Goal: Task Accomplishment & Management: Manage account settings

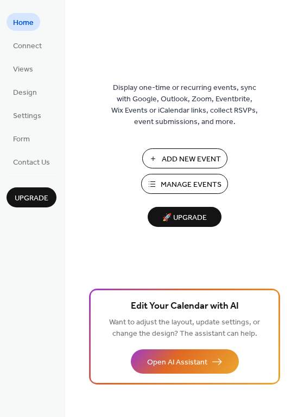
click at [189, 182] on span "Manage Events" at bounding box center [190, 184] width 61 height 11
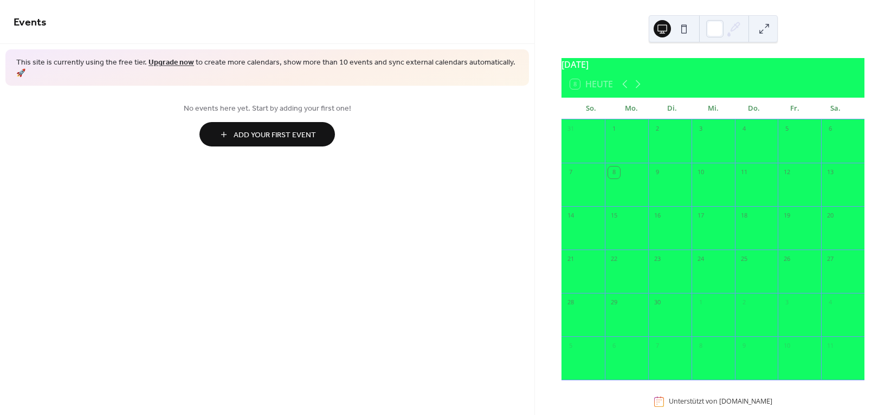
click at [298, 130] on span "Add Your First Event" at bounding box center [275, 135] width 82 height 11
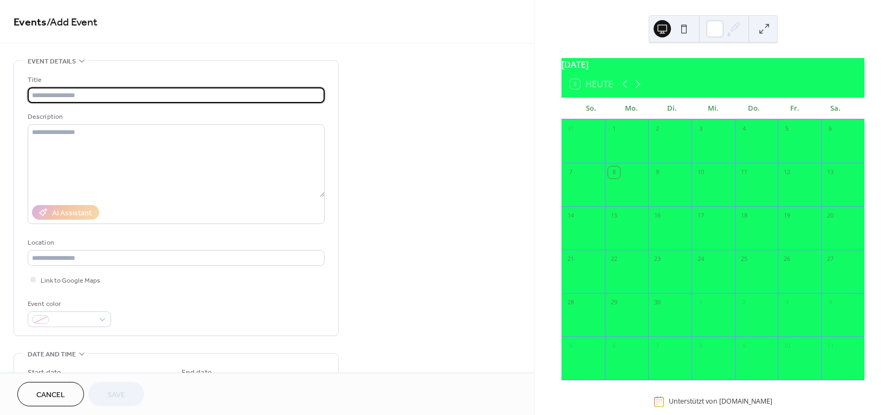
click at [91, 93] on input "text" at bounding box center [176, 95] width 297 height 16
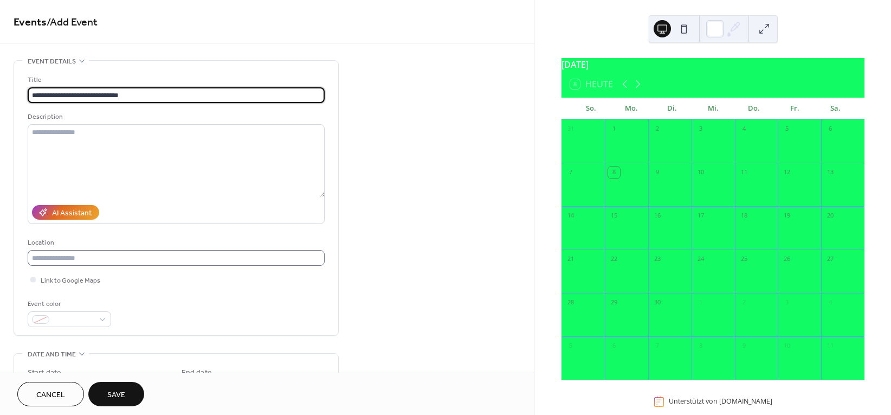
type input "**********"
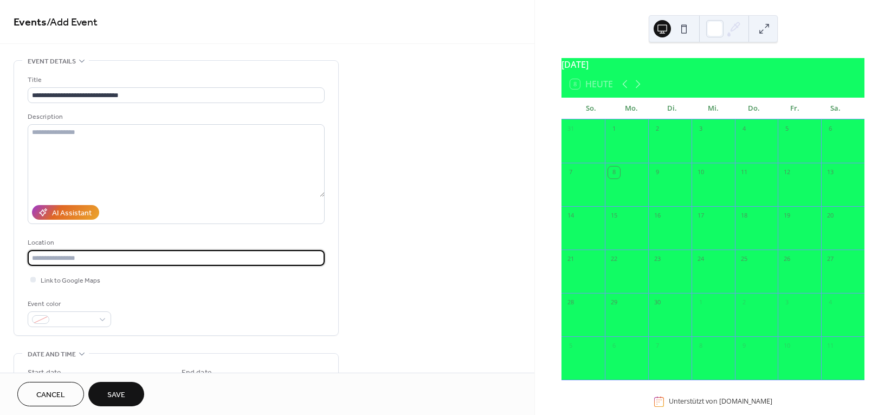
click at [81, 259] on input "text" at bounding box center [176, 258] width 297 height 16
type input "**********"
click at [51, 280] on span "Link to Google Maps" at bounding box center [71, 280] width 60 height 11
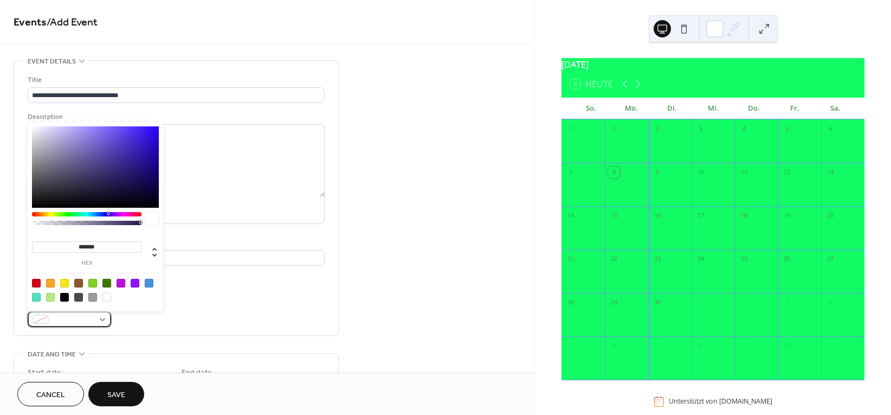
click at [70, 318] on span at bounding box center [74, 319] width 40 height 11
click at [66, 297] on div at bounding box center [64, 297] width 9 height 9
type input "*******"
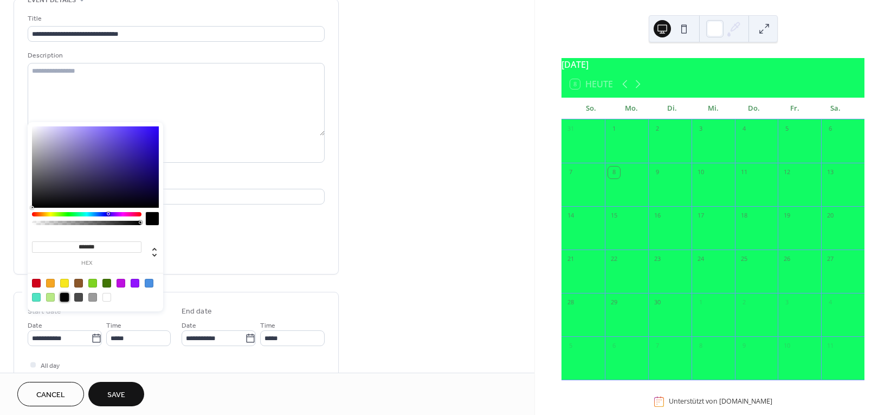
scroll to position [54, 0]
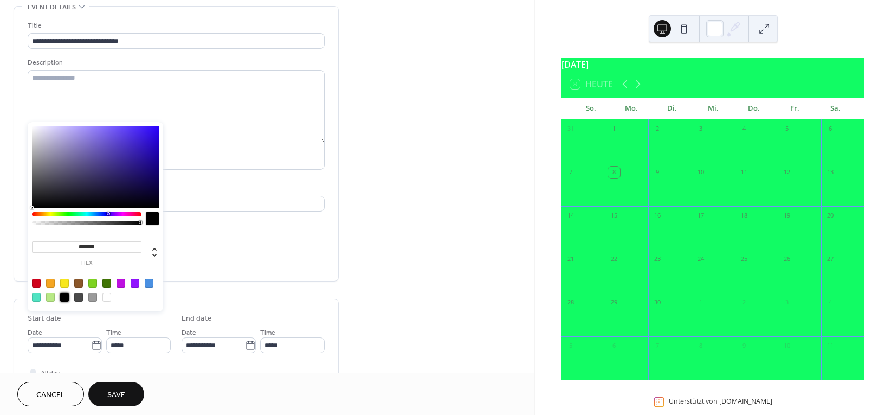
click at [237, 225] on div "Link to Google Maps" at bounding box center [176, 225] width 297 height 11
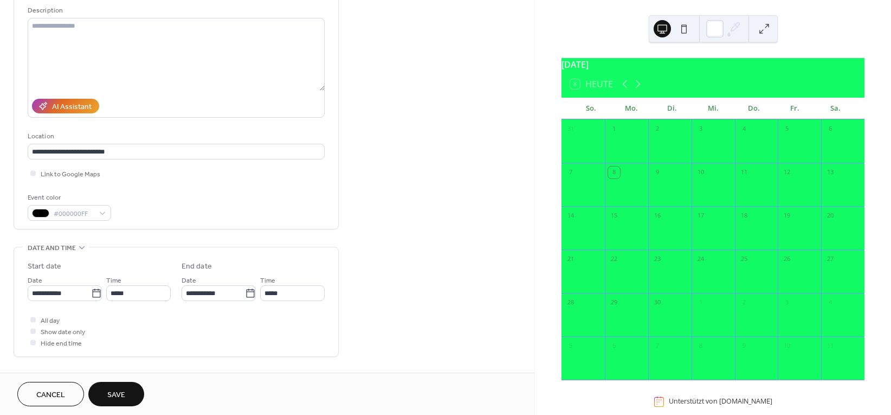
scroll to position [108, 0]
click at [33, 328] on div at bounding box center [32, 328] width 5 height 5
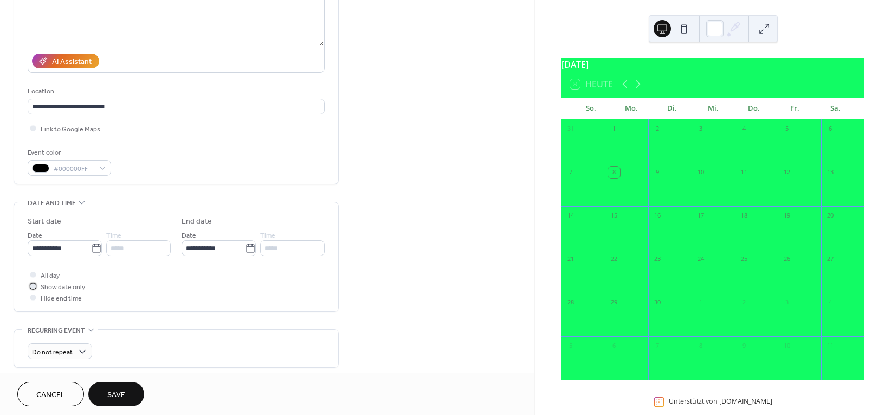
scroll to position [163, 0]
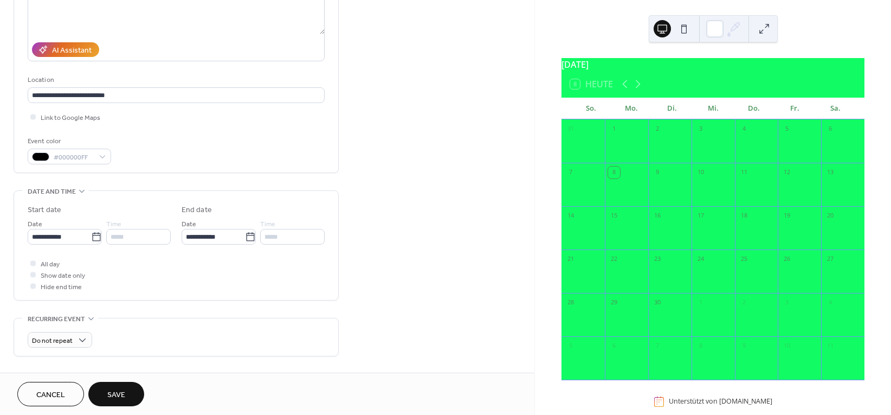
click at [56, 287] on span "Hide end time" at bounding box center [61, 286] width 41 height 11
click at [35, 286] on div at bounding box center [32, 285] width 5 height 5
click at [34, 276] on div at bounding box center [32, 274] width 5 height 5
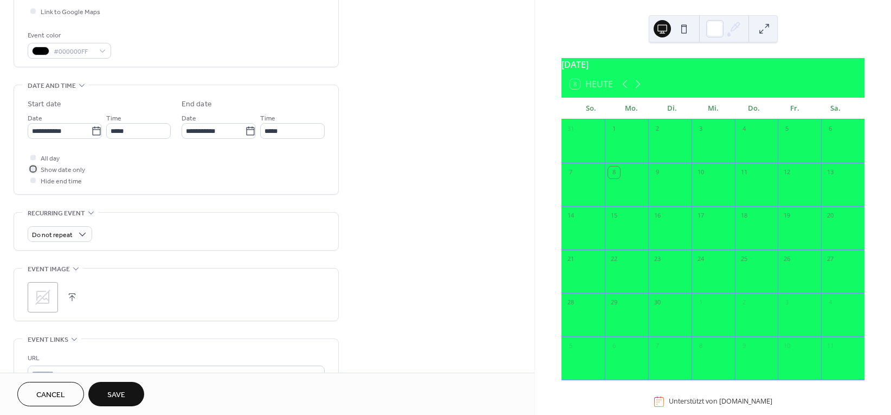
scroll to position [271, 0]
click at [37, 288] on icon at bounding box center [42, 294] width 15 height 15
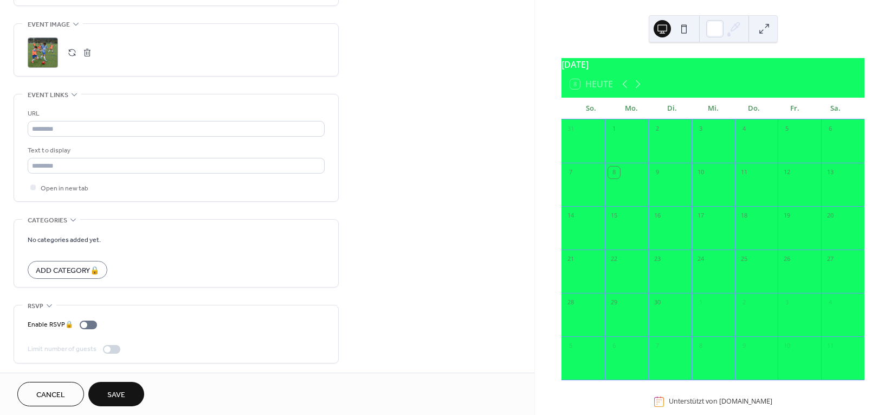
scroll to position [514, 0]
click at [118, 391] on span "Save" at bounding box center [116, 394] width 18 height 11
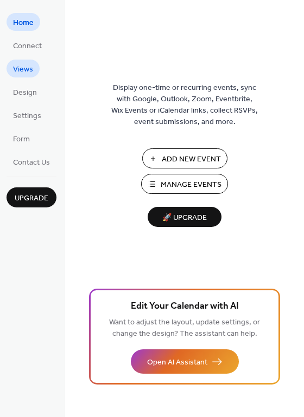
click at [22, 70] on span "Views" at bounding box center [23, 69] width 20 height 11
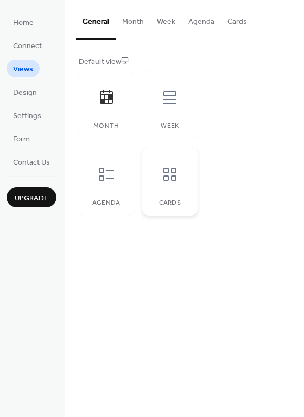
click at [165, 171] on icon at bounding box center [169, 174] width 17 height 17
click at [31, 92] on span "Design" at bounding box center [25, 92] width 24 height 11
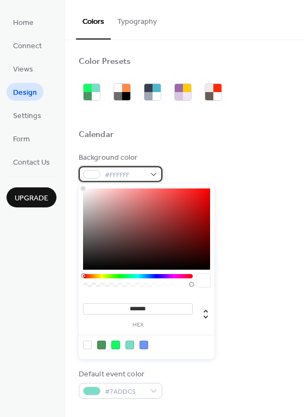
click at [140, 171] on span "#FFFFFF" at bounding box center [125, 175] width 40 height 11
click at [90, 173] on div at bounding box center [91, 174] width 17 height 9
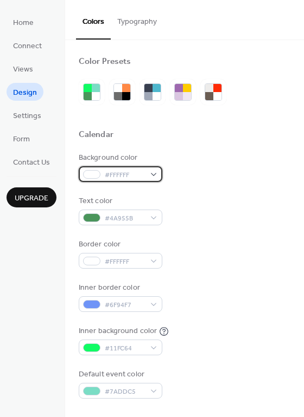
click at [91, 171] on div at bounding box center [91, 174] width 17 height 9
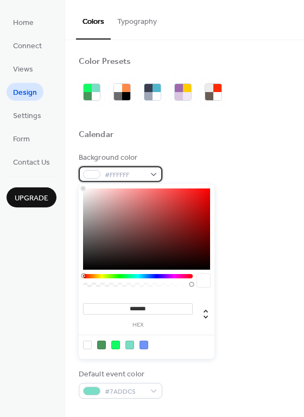
click at [91, 171] on div at bounding box center [91, 174] width 17 height 9
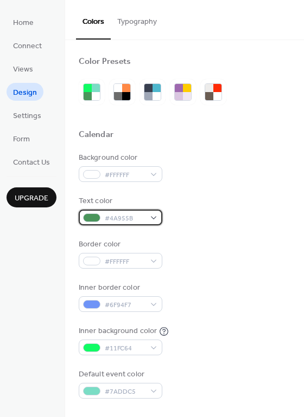
click at [151, 217] on div "#4A955B" at bounding box center [120, 218] width 83 height 16
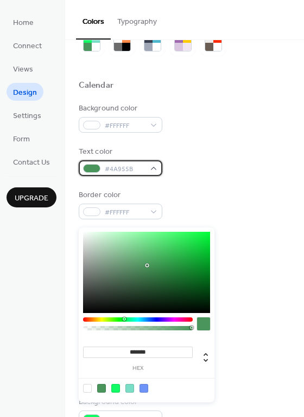
scroll to position [54, 0]
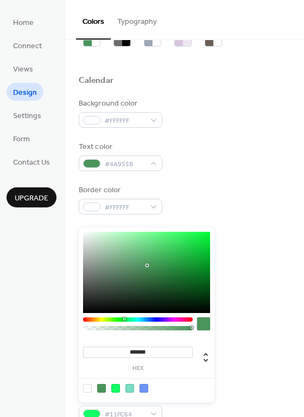
type input "*******"
click at [85, 310] on div "******* hex" at bounding box center [147, 315] width 136 height 175
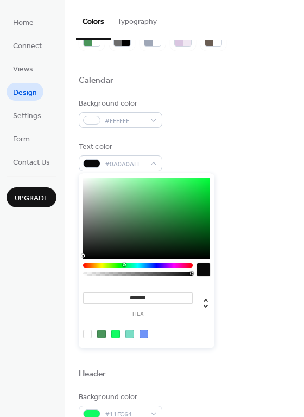
click at [207, 263] on div at bounding box center [203, 269] width 13 height 13
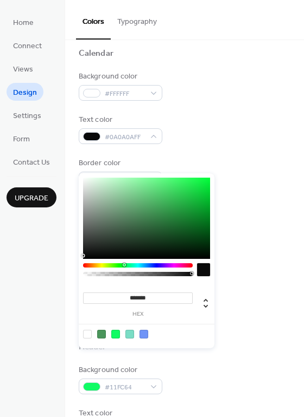
scroll to position [108, 0]
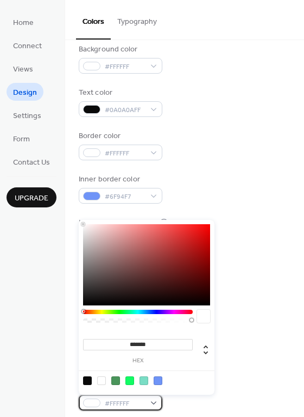
click at [154, 403] on div "#FFFFFF" at bounding box center [120, 403] width 83 height 16
click at [87, 382] on div at bounding box center [87, 381] width 9 height 9
type input "*******"
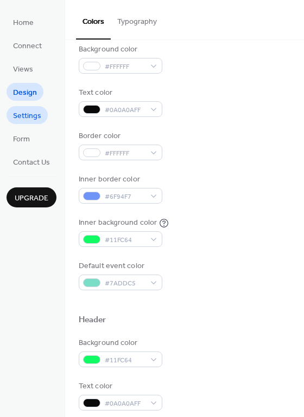
click at [25, 117] on span "Settings" at bounding box center [27, 116] width 28 height 11
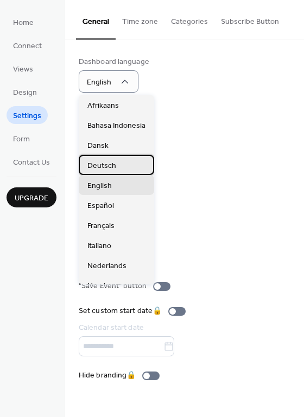
click at [107, 164] on span "Deutsch" at bounding box center [101, 165] width 29 height 11
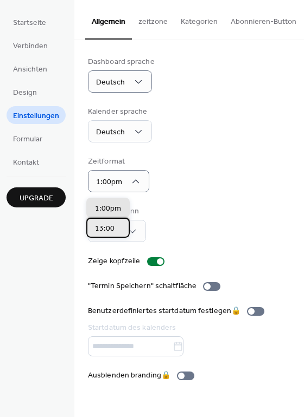
click at [106, 228] on span "13:00" at bounding box center [105, 228] width 20 height 11
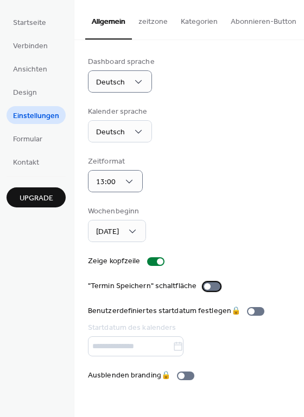
click at [212, 291] on div at bounding box center [211, 286] width 17 height 9
click at [22, 137] on span "Formular" at bounding box center [27, 139] width 29 height 11
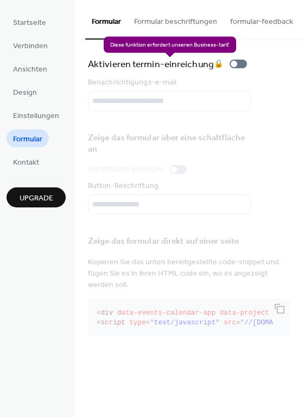
click at [240, 66] on div "Aktivieren termin-einreichung 🔒" at bounding box center [169, 63] width 163 height 15
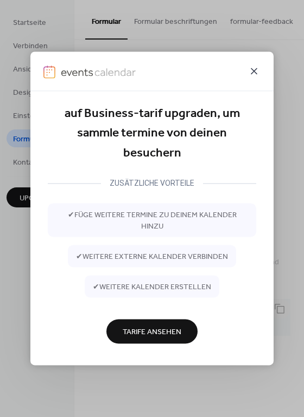
click at [253, 69] on icon at bounding box center [253, 71] width 13 height 13
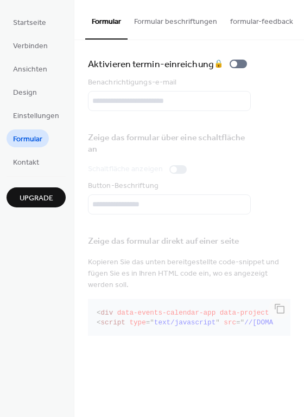
click at [162, 22] on button "Formular beschriftungen" at bounding box center [175, 19] width 96 height 38
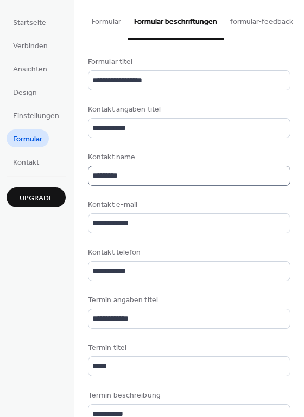
scroll to position [2, 0]
click at [30, 91] on span "Design" at bounding box center [25, 92] width 24 height 11
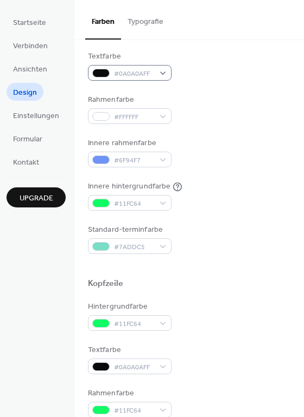
scroll to position [163, 0]
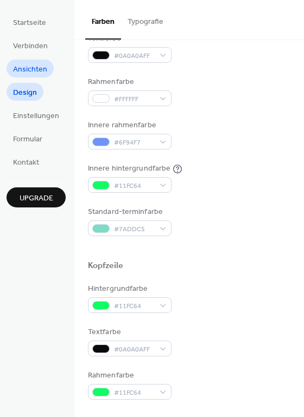
click at [31, 67] on span "Ansichten" at bounding box center [30, 69] width 34 height 11
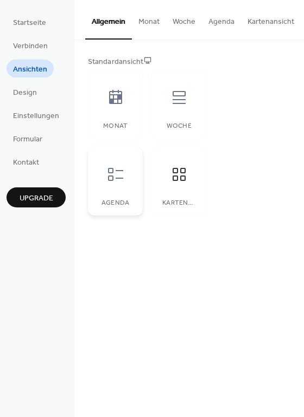
click at [108, 182] on icon at bounding box center [115, 174] width 17 height 17
click at [176, 177] on icon at bounding box center [178, 174] width 17 height 17
click at [151, 21] on button "Monat" at bounding box center [149, 19] width 34 height 38
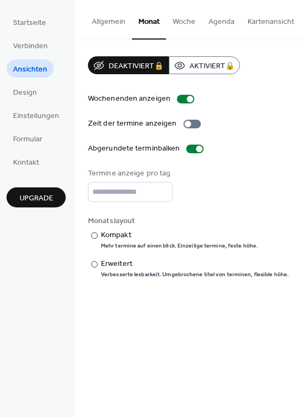
click at [109, 25] on button "Allgemein" at bounding box center [108, 19] width 47 height 38
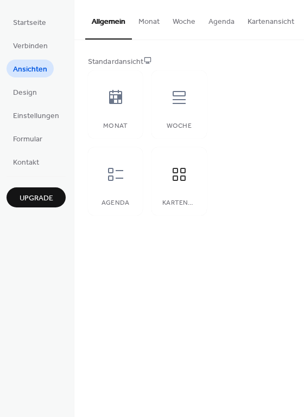
click at [262, 20] on button "Kartenansicht" at bounding box center [271, 19] width 60 height 38
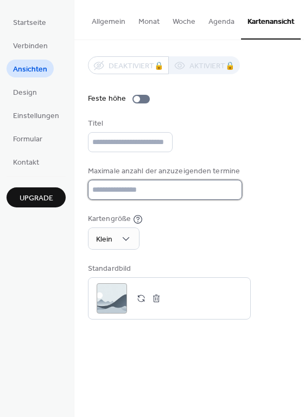
click at [141, 190] on input "**" at bounding box center [165, 190] width 154 height 20
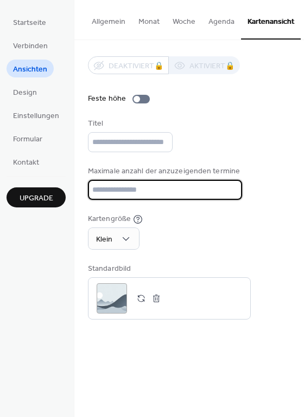
drag, startPoint x: 136, startPoint y: 193, endPoint x: 78, endPoint y: 190, distance: 58.1
click at [78, 190] on div "Deaktiviert 🔒 Aktiviert 🔒 Feste höhe Titel Maximale anzahl der anzuzeigenden te…" at bounding box center [188, 188] width 229 height 296
type input "*"
click at [130, 140] on input "text" at bounding box center [130, 142] width 85 height 20
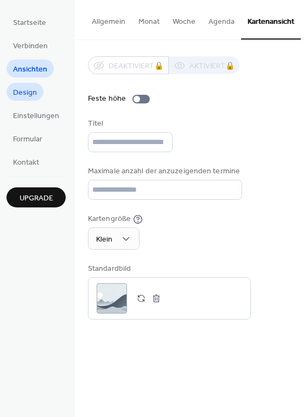
click at [27, 88] on span "Design" at bounding box center [25, 92] width 24 height 11
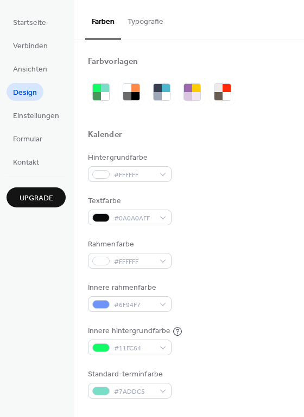
click at [133, 21] on button "Typografie" at bounding box center [145, 19] width 49 height 38
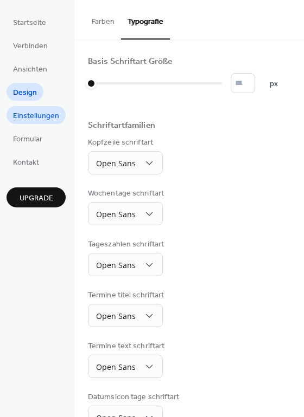
click at [33, 114] on span "Einstellungen" at bounding box center [36, 116] width 46 height 11
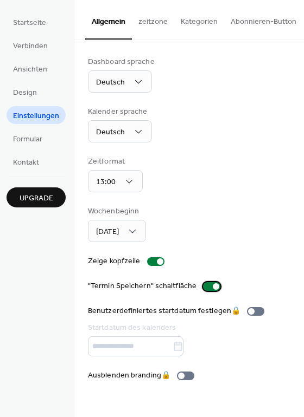
click at [203, 288] on div at bounding box center [211, 286] width 17 height 9
click at [208, 291] on div at bounding box center [211, 286] width 17 height 9
click at [91, 286] on div ""Termin Speichern" schaltfläche" at bounding box center [142, 286] width 108 height 11
click at [24, 137] on span "Formular" at bounding box center [27, 139] width 29 height 11
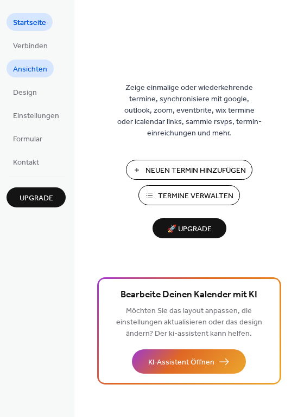
click at [27, 70] on span "Ansichten" at bounding box center [30, 69] width 34 height 11
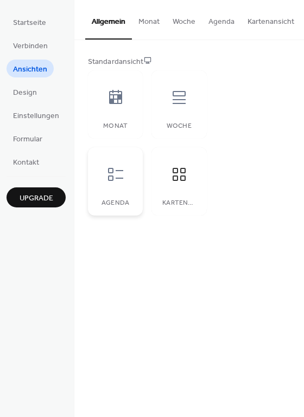
click at [113, 188] on div at bounding box center [115, 174] width 33 height 33
click at [170, 183] on icon at bounding box center [178, 174] width 17 height 17
click at [27, 92] on span "Design" at bounding box center [25, 92] width 24 height 11
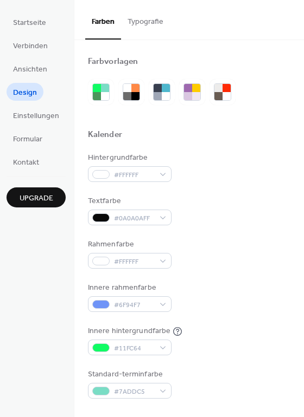
click at [133, 21] on button "Typografie" at bounding box center [145, 19] width 49 height 38
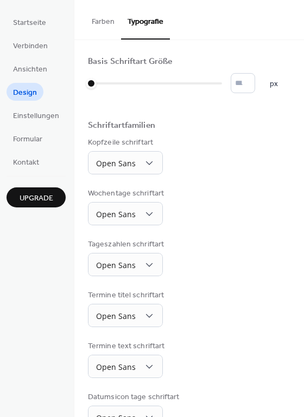
click at [100, 25] on button "Farben" at bounding box center [103, 19] width 36 height 38
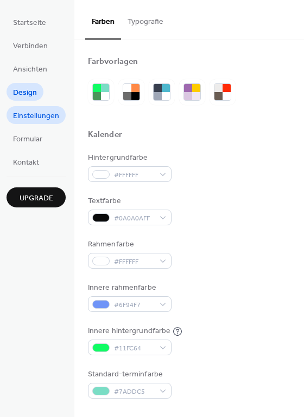
click at [45, 114] on span "Einstellungen" at bounding box center [36, 116] width 46 height 11
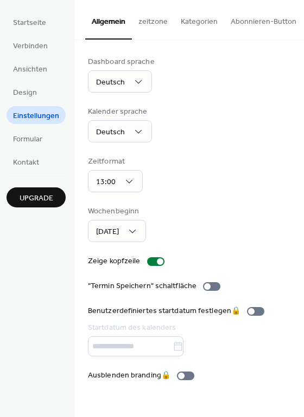
click at [186, 22] on button "Kategorien" at bounding box center [199, 19] width 50 height 38
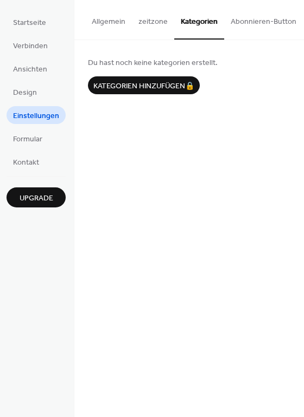
click at [109, 24] on button "Allgemein" at bounding box center [108, 19] width 47 height 38
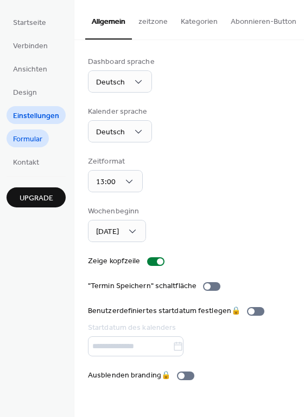
click at [22, 134] on span "Formular" at bounding box center [27, 139] width 29 height 11
